Goal: Book appointment/travel/reservation

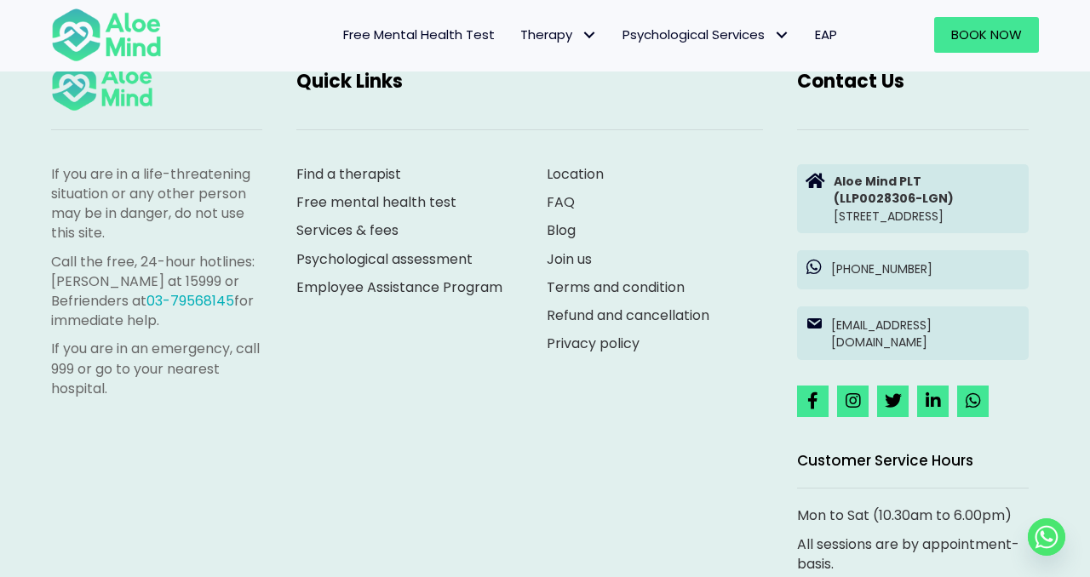
scroll to position [908, 0]
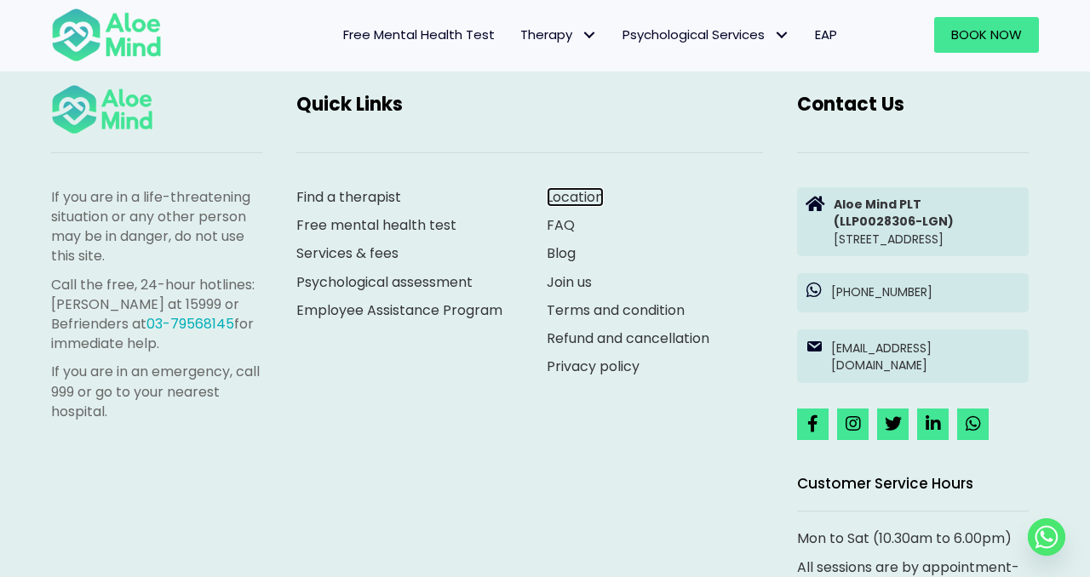
click at [564, 193] on link "Location" at bounding box center [575, 197] width 57 height 20
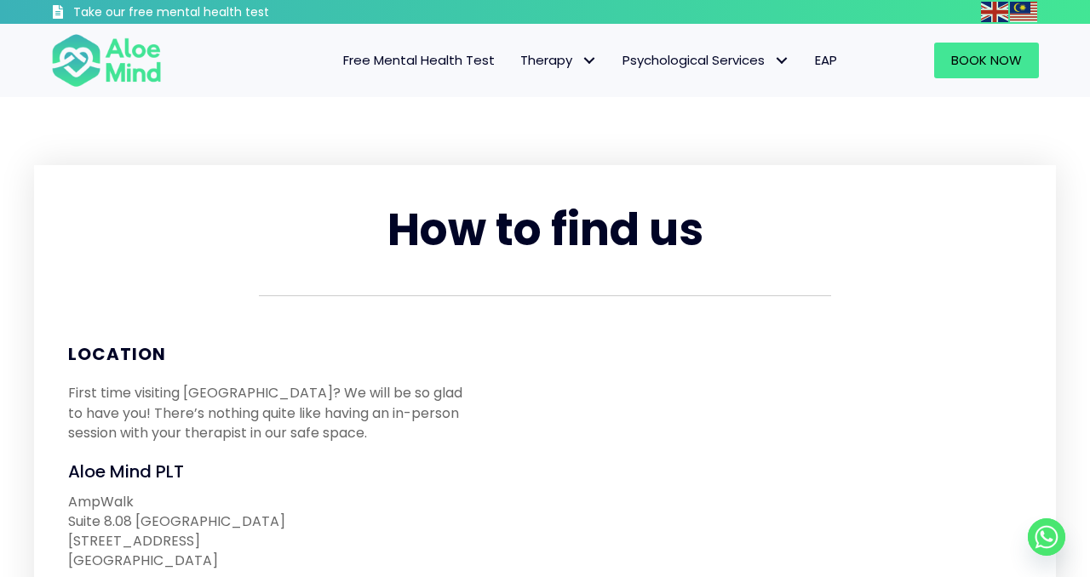
click at [965, 86] on div "Book Now" at bounding box center [953, 61] width 206 height 70
click at [965, 76] on link "Book Now" at bounding box center [986, 61] width 105 height 36
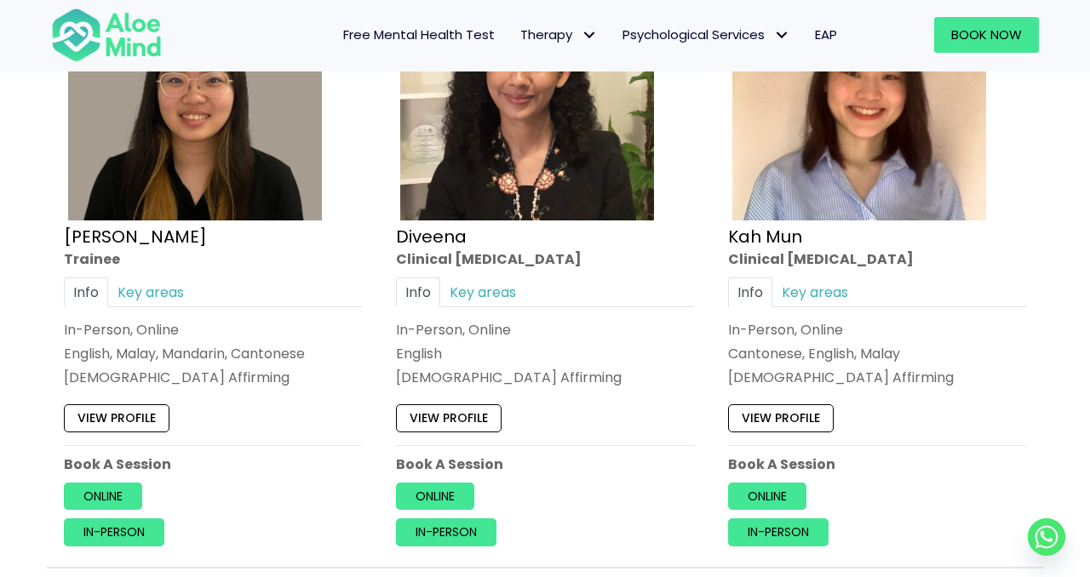
scroll to position [1016, 0]
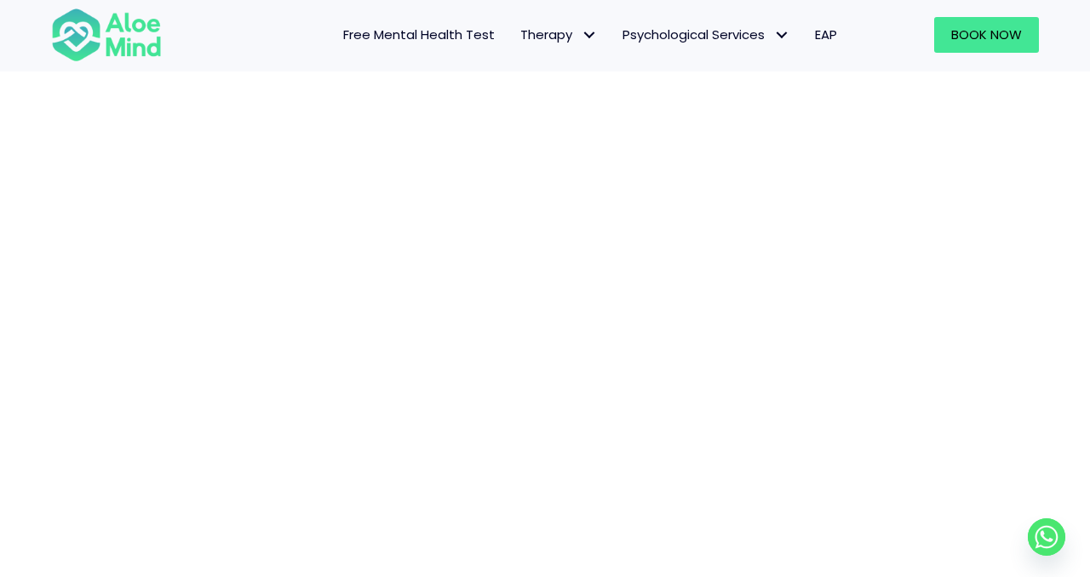
scroll to position [465, 0]
